Goal: Information Seeking & Learning: Learn about a topic

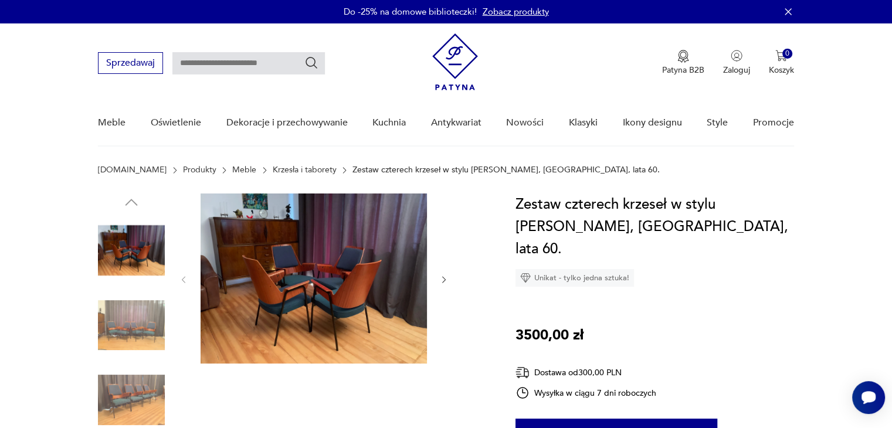
click at [129, 320] on img at bounding box center [131, 325] width 67 height 67
